Goal: Information Seeking & Learning: Find specific fact

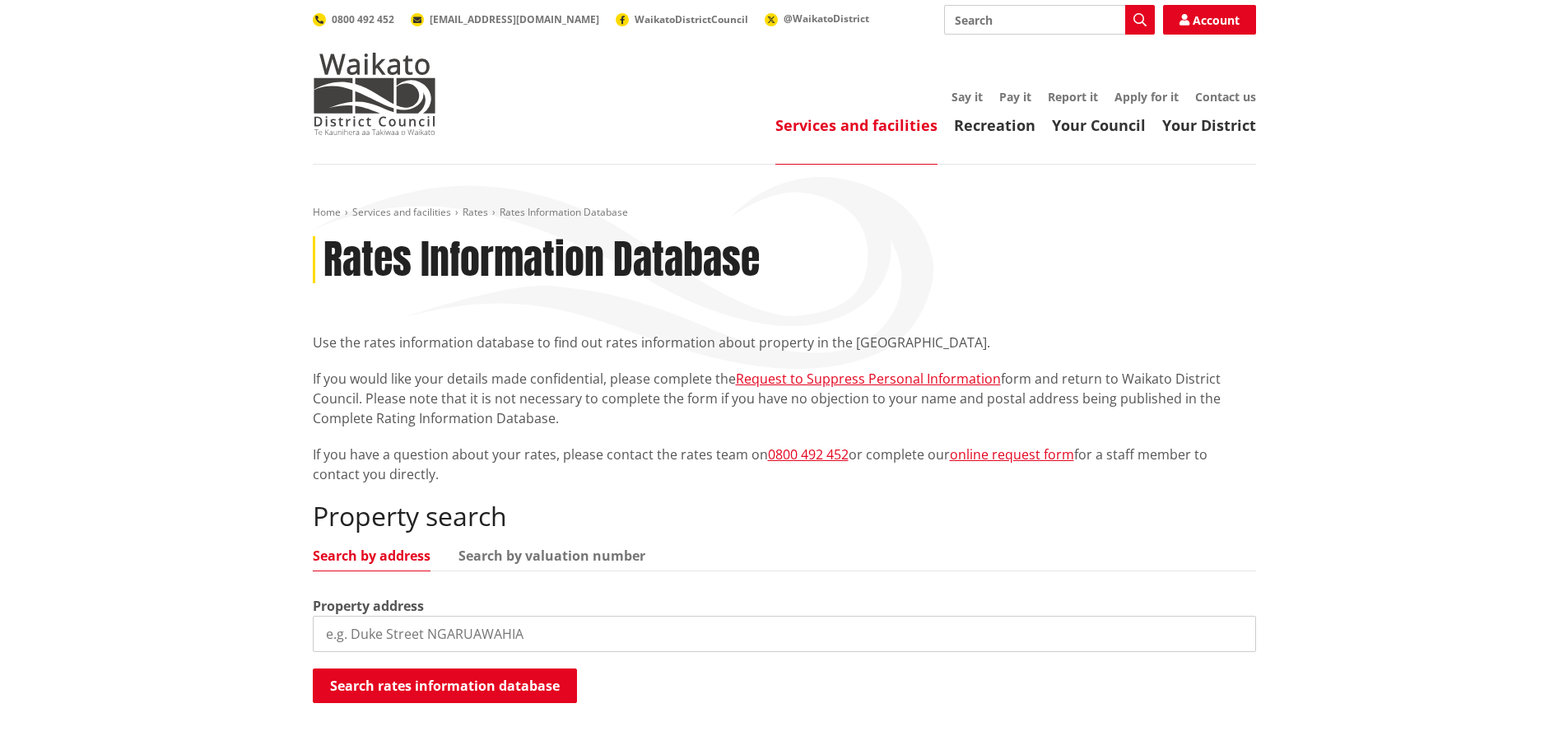
scroll to position [165, 0]
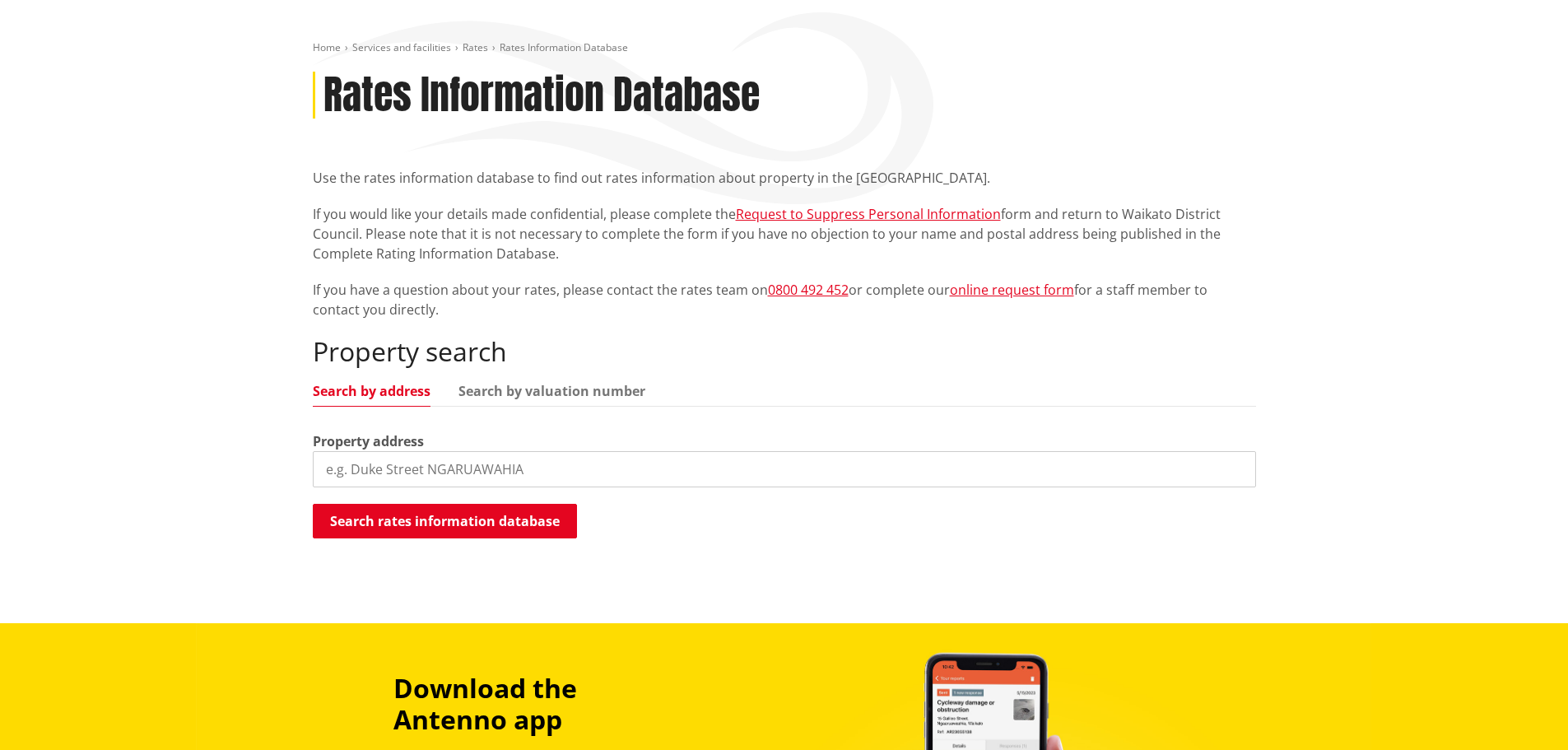
click at [454, 472] on input "search" at bounding box center [785, 469] width 943 height 36
type input "17 pa ariki road"
click at [467, 522] on button "Search rates information database" at bounding box center [445, 521] width 264 height 34
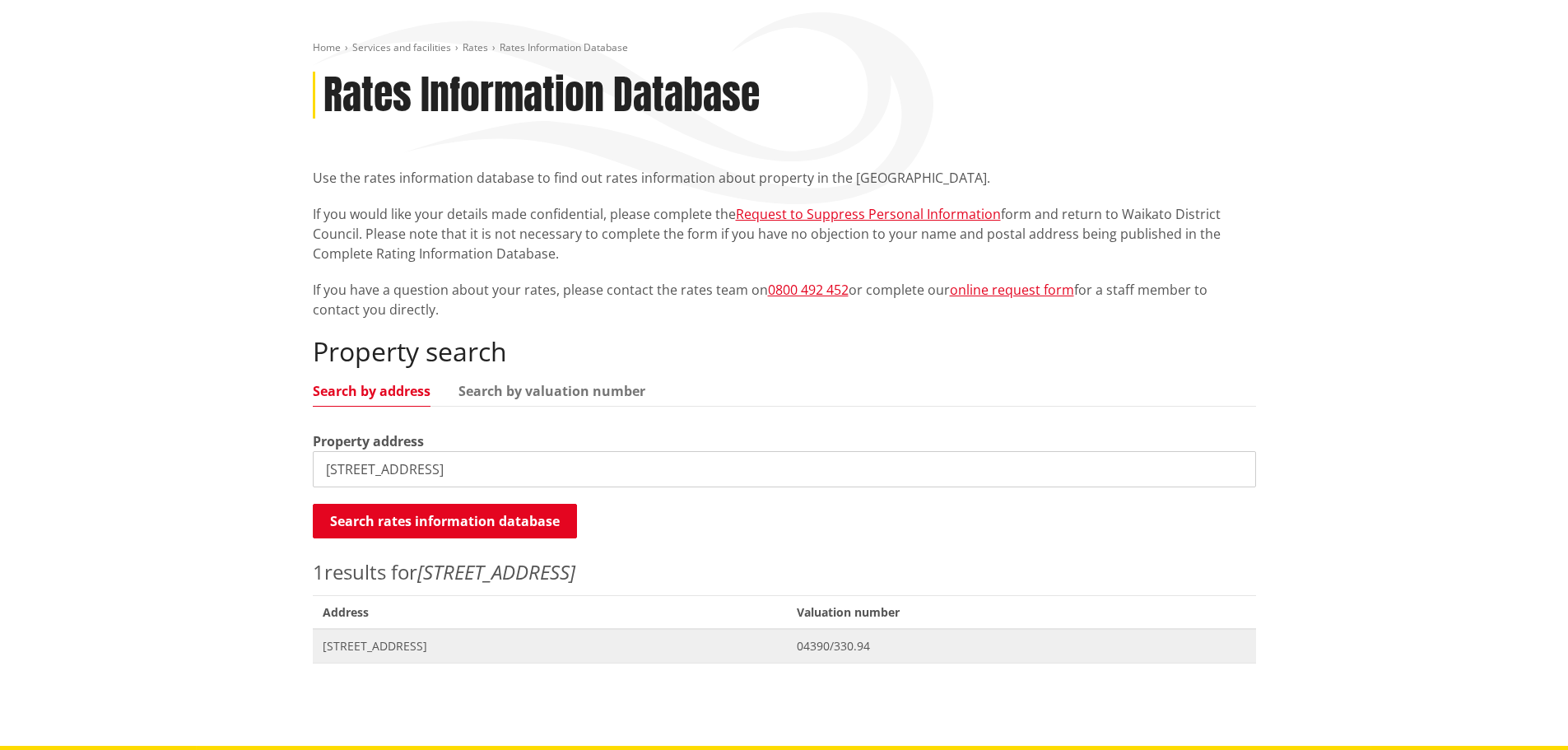
click at [913, 646] on span "04390/330.94" at bounding box center [1021, 647] width 448 height 17
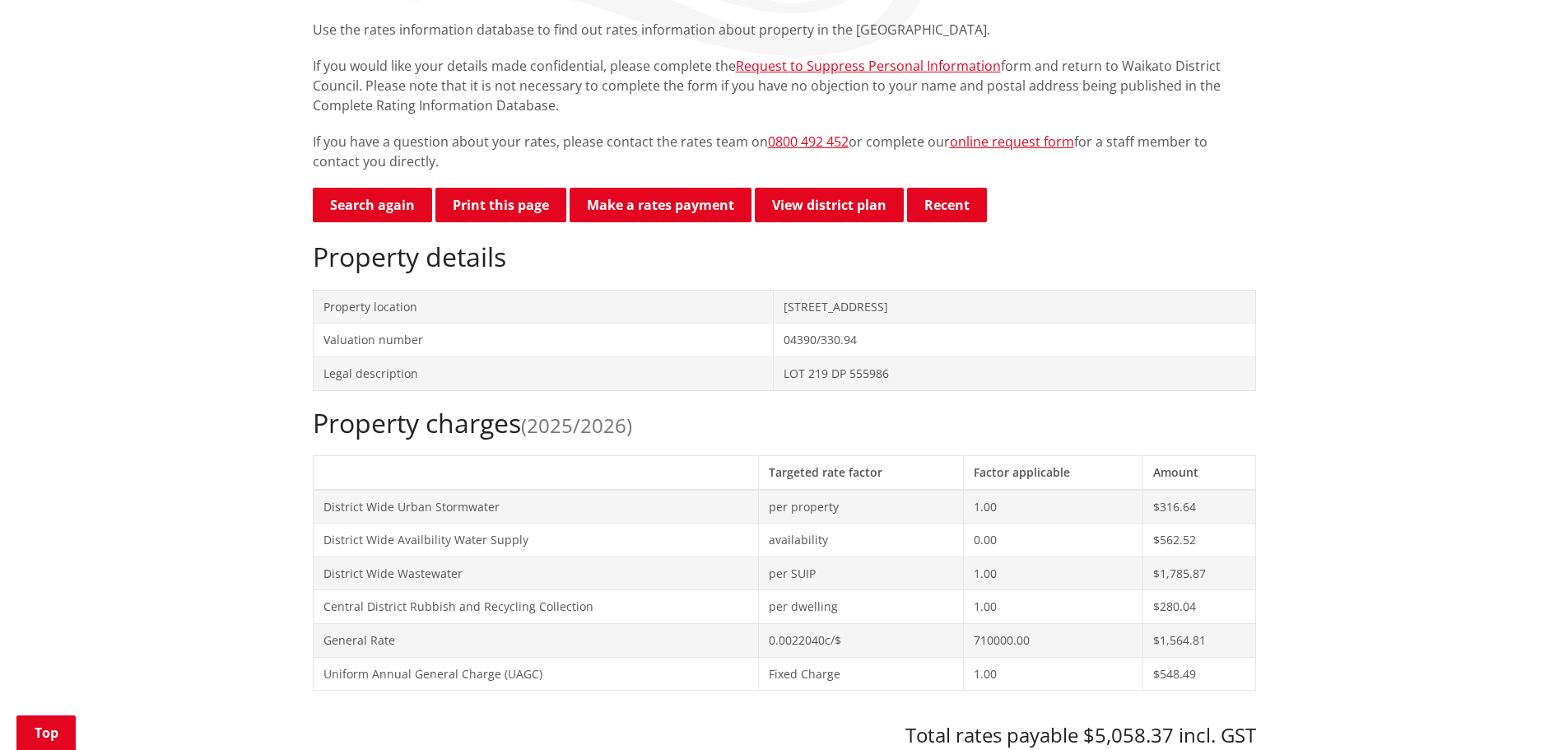
scroll to position [329, 0]
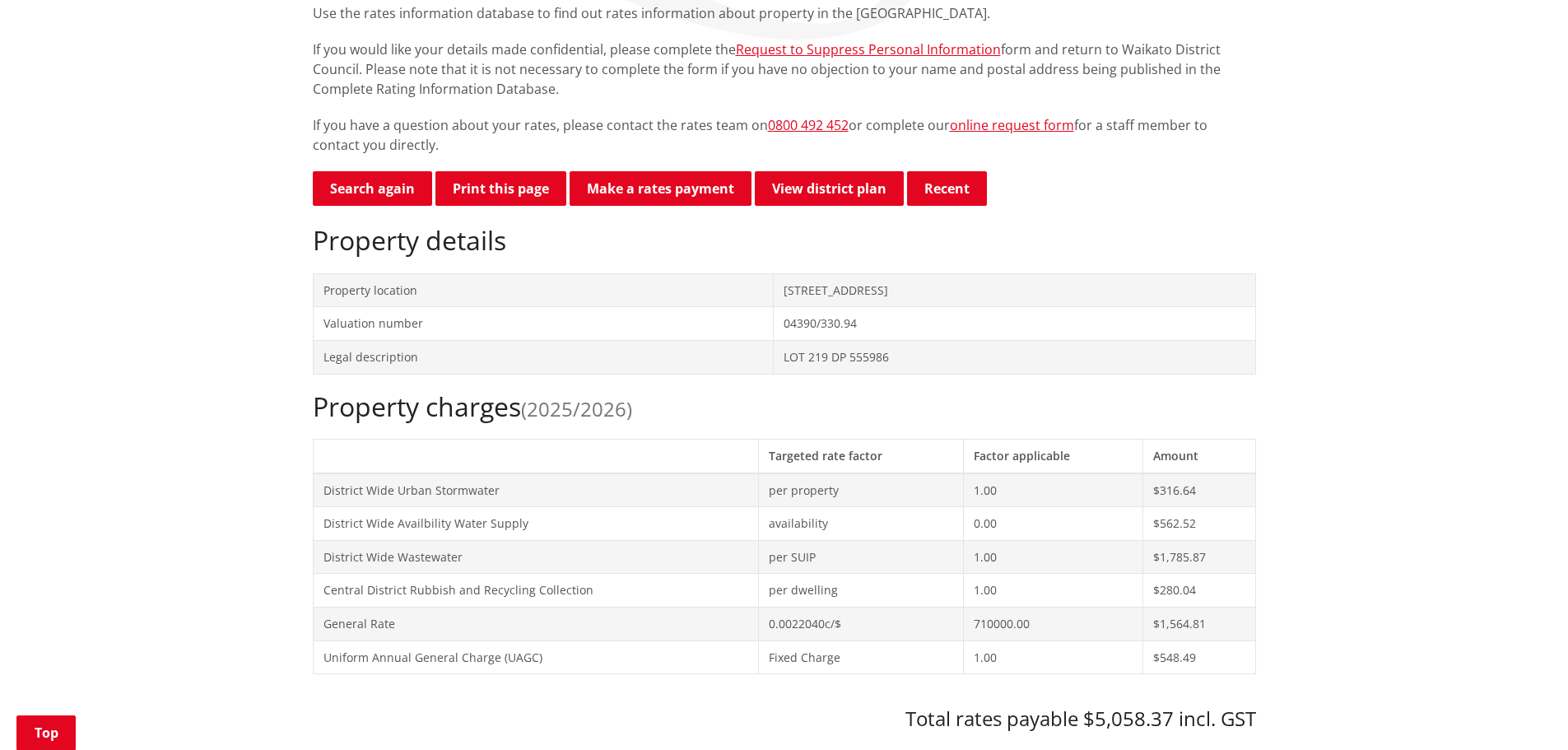
drag, startPoint x: 487, startPoint y: 183, endPoint x: 1216, endPoint y: 649, distance: 865.2
click at [487, 183] on button "Print this page" at bounding box center [501, 188] width 131 height 34
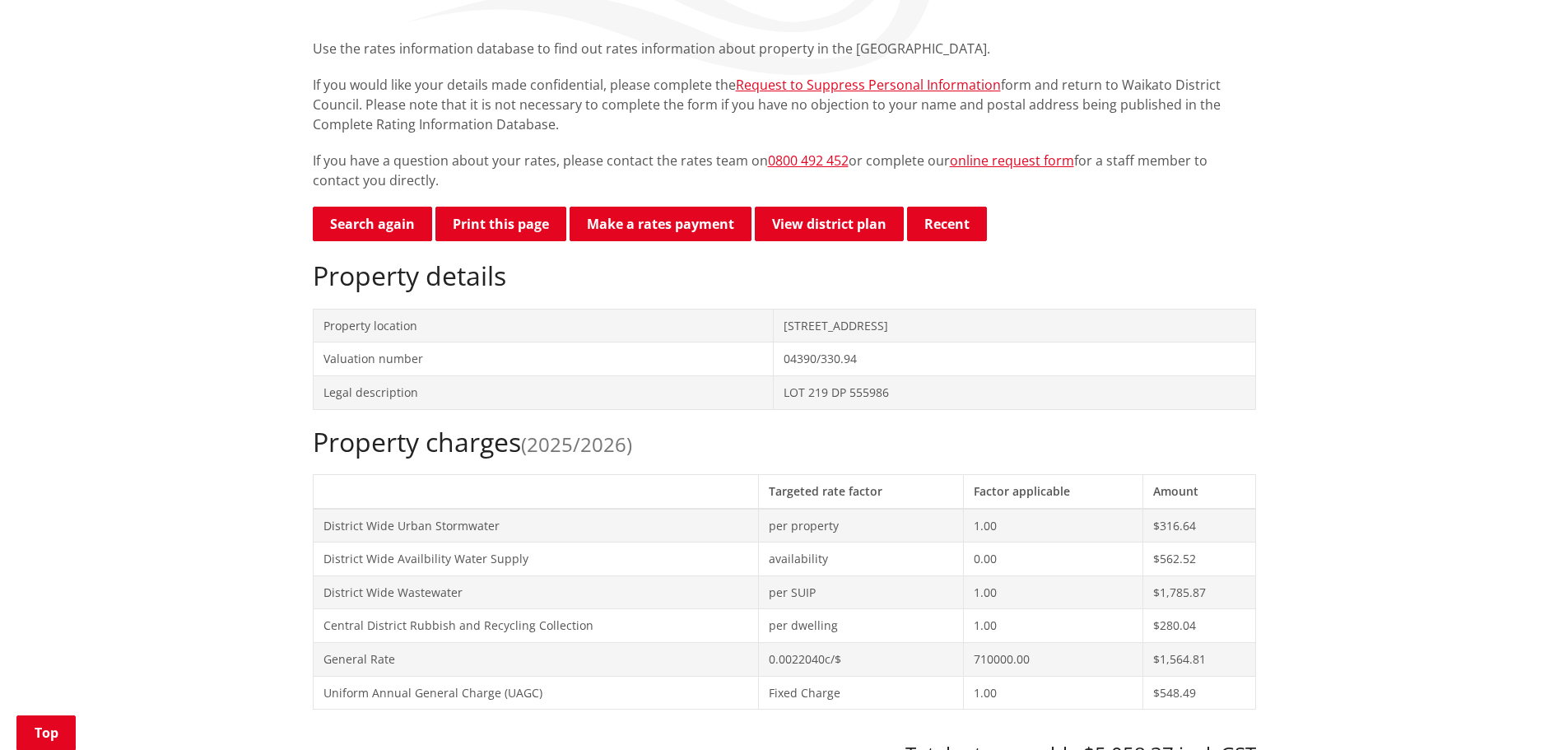
scroll to position [405, 0]
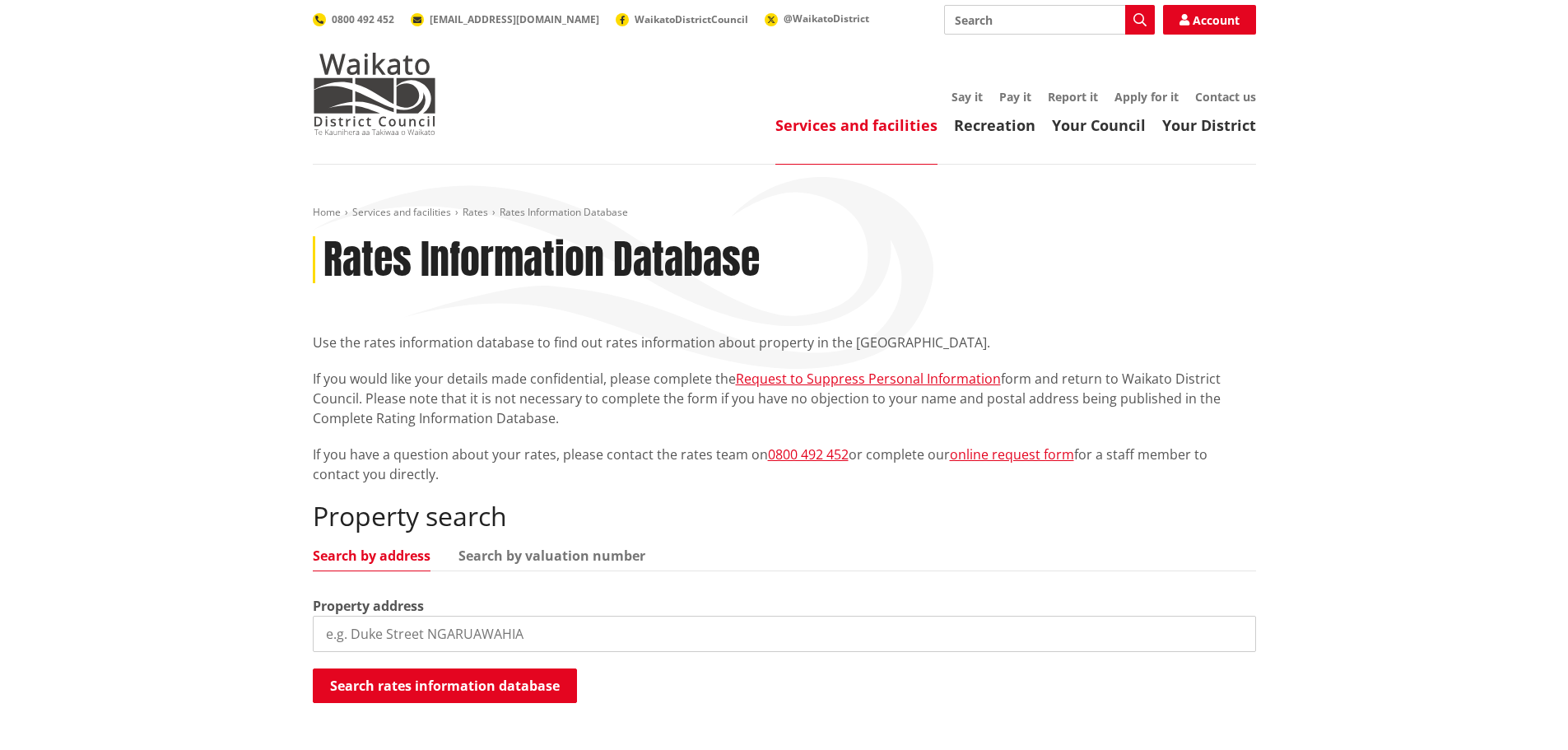
scroll to position [165, 0]
